Goal: Find specific page/section: Find specific page/section

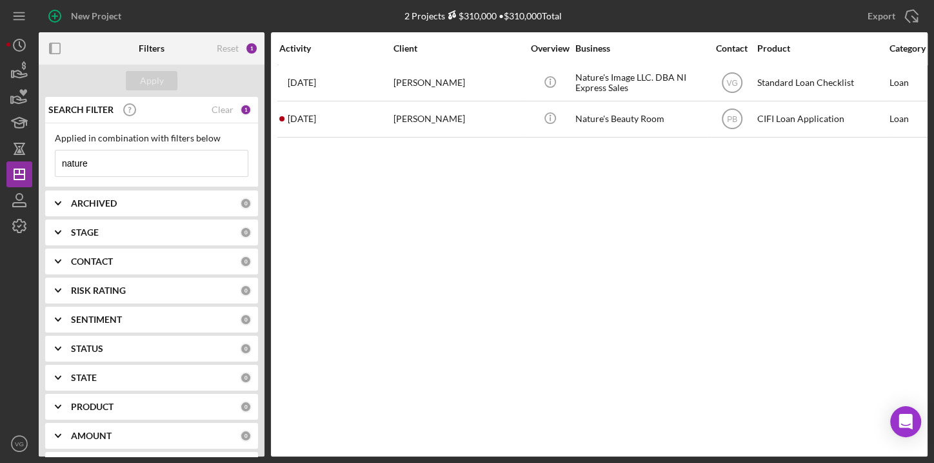
click at [241, 110] on div "1" at bounding box center [246, 110] width 12 height 12
click at [218, 112] on div "Clear" at bounding box center [223, 110] width 22 height 10
click at [150, 161] on input at bounding box center [151, 163] width 192 height 26
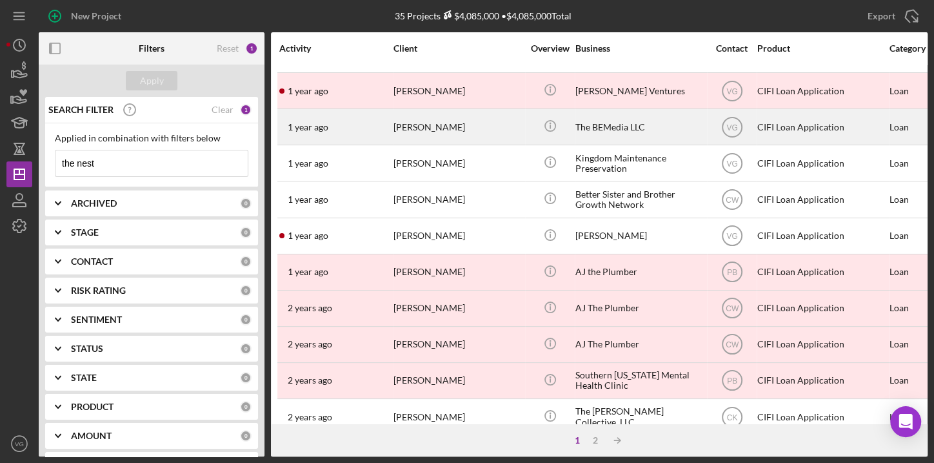
scroll to position [293, 0]
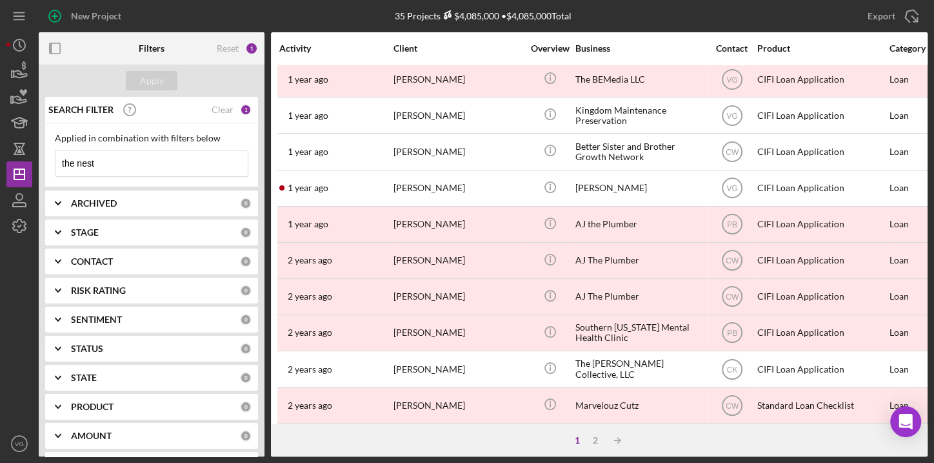
drag, startPoint x: 77, startPoint y: 161, endPoint x: 41, endPoint y: 159, distance: 36.2
click at [41, 159] on div "SEARCH FILTER Clear 1 Applied in combination with filters below the nest Icon/M…" at bounding box center [152, 276] width 226 height 359
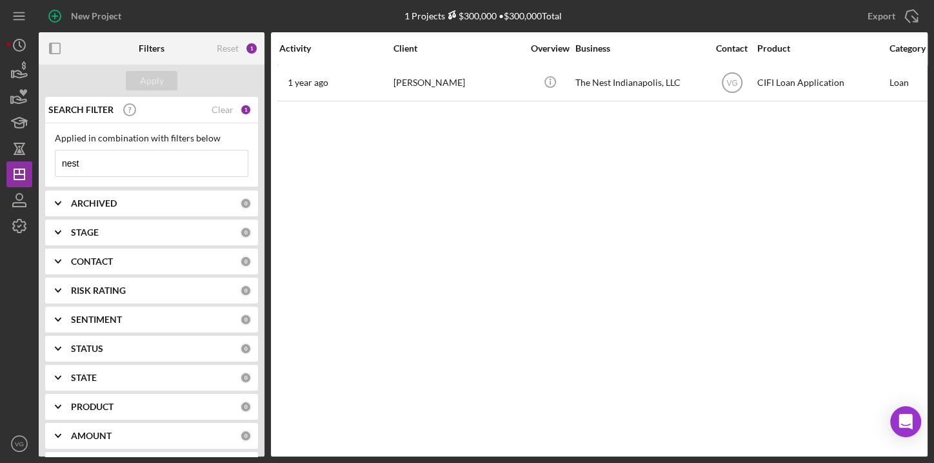
scroll to position [0, 0]
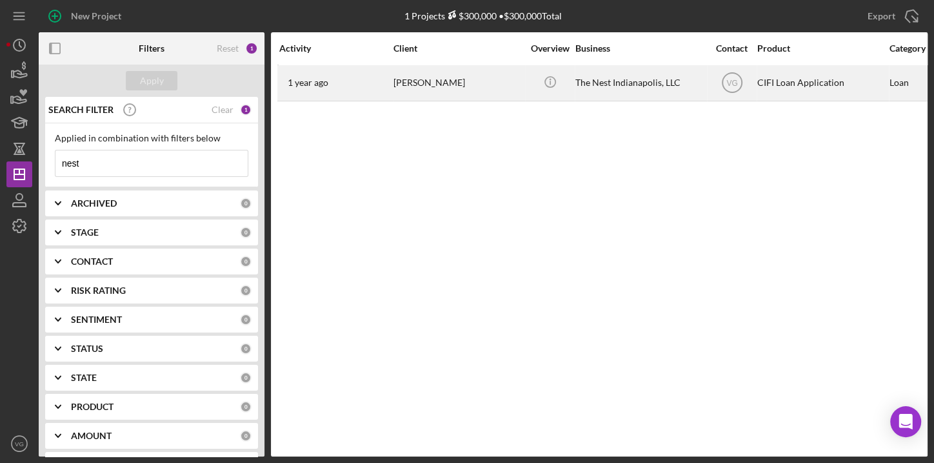
type input "nest"
click at [430, 82] on div "[PERSON_NAME]" at bounding box center [458, 83] width 129 height 34
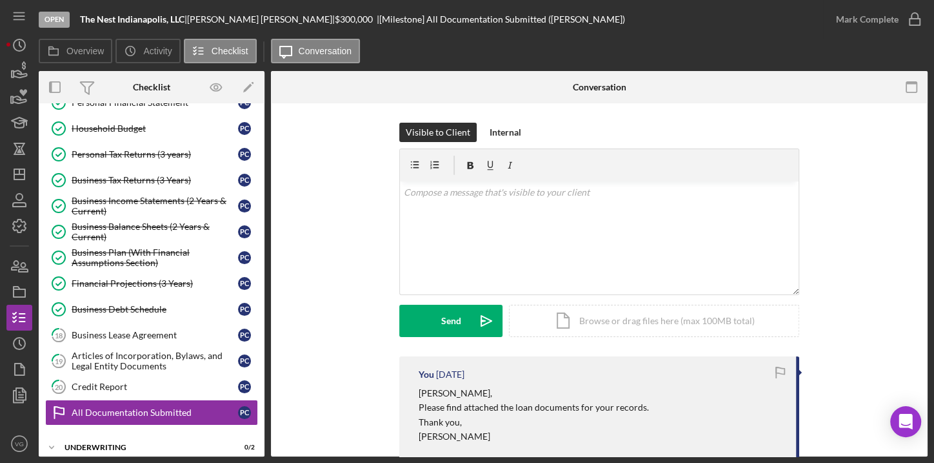
scroll to position [256, 0]
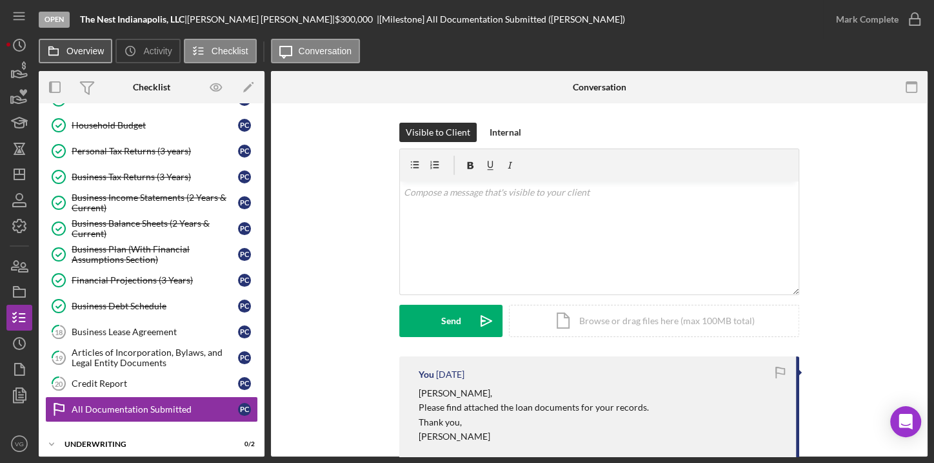
click at [81, 52] on label "Overview" at bounding box center [84, 51] width 37 height 10
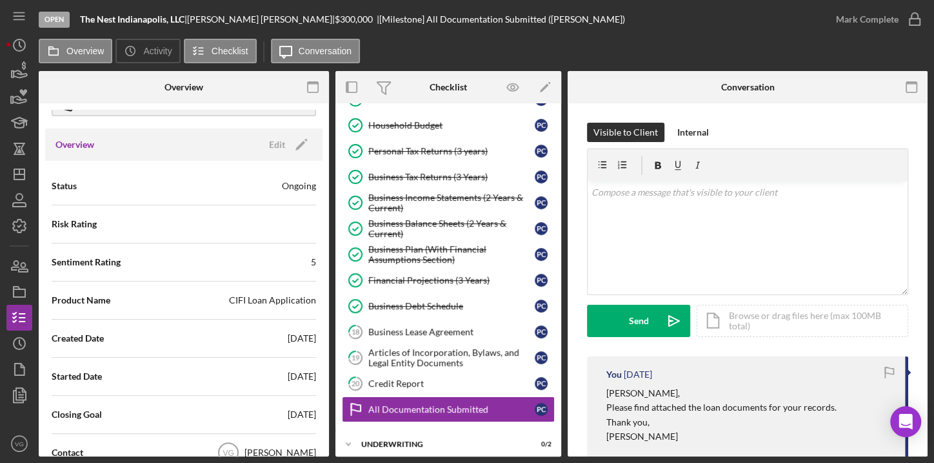
scroll to position [117, 0]
